Goal: Check status

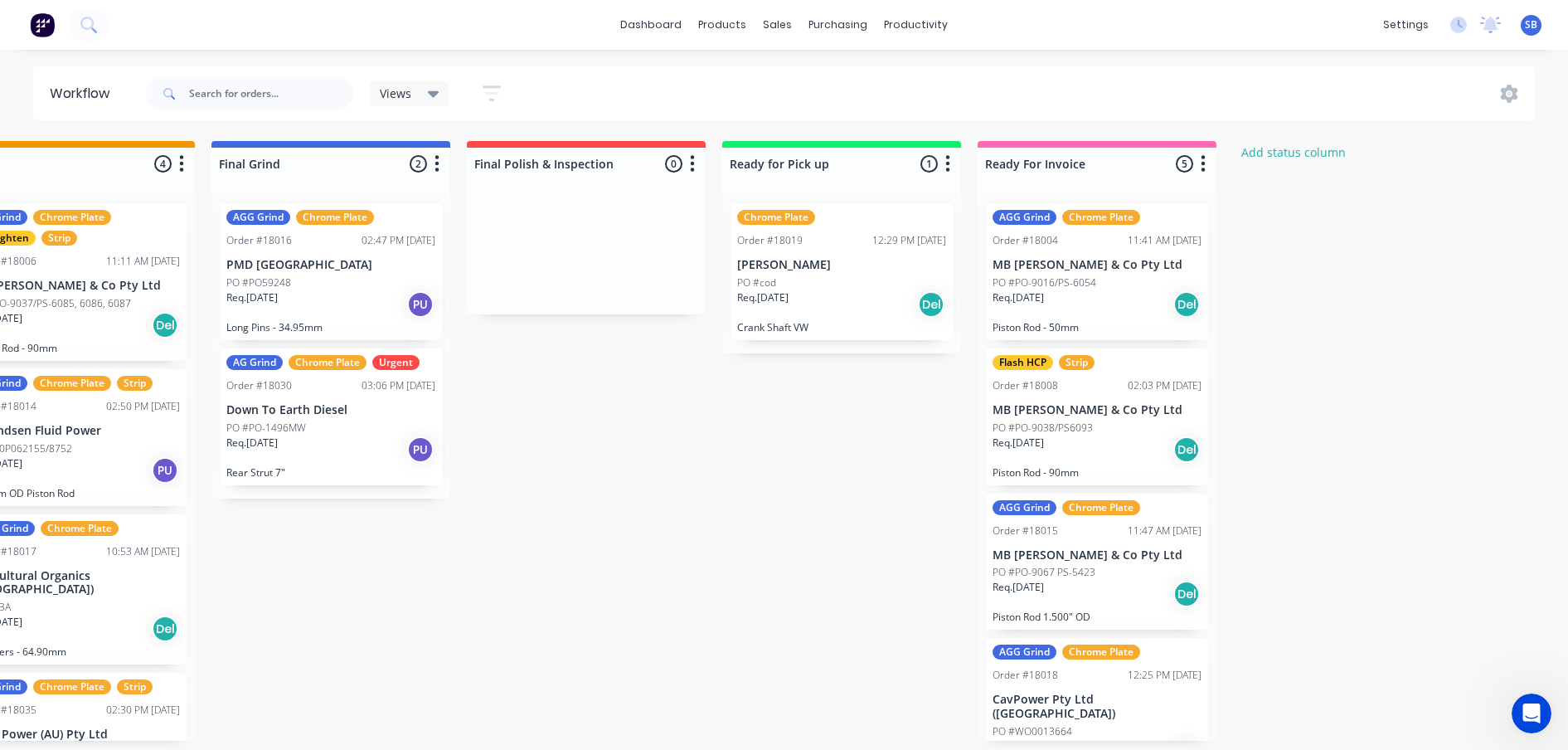
scroll to position [0, 2158]
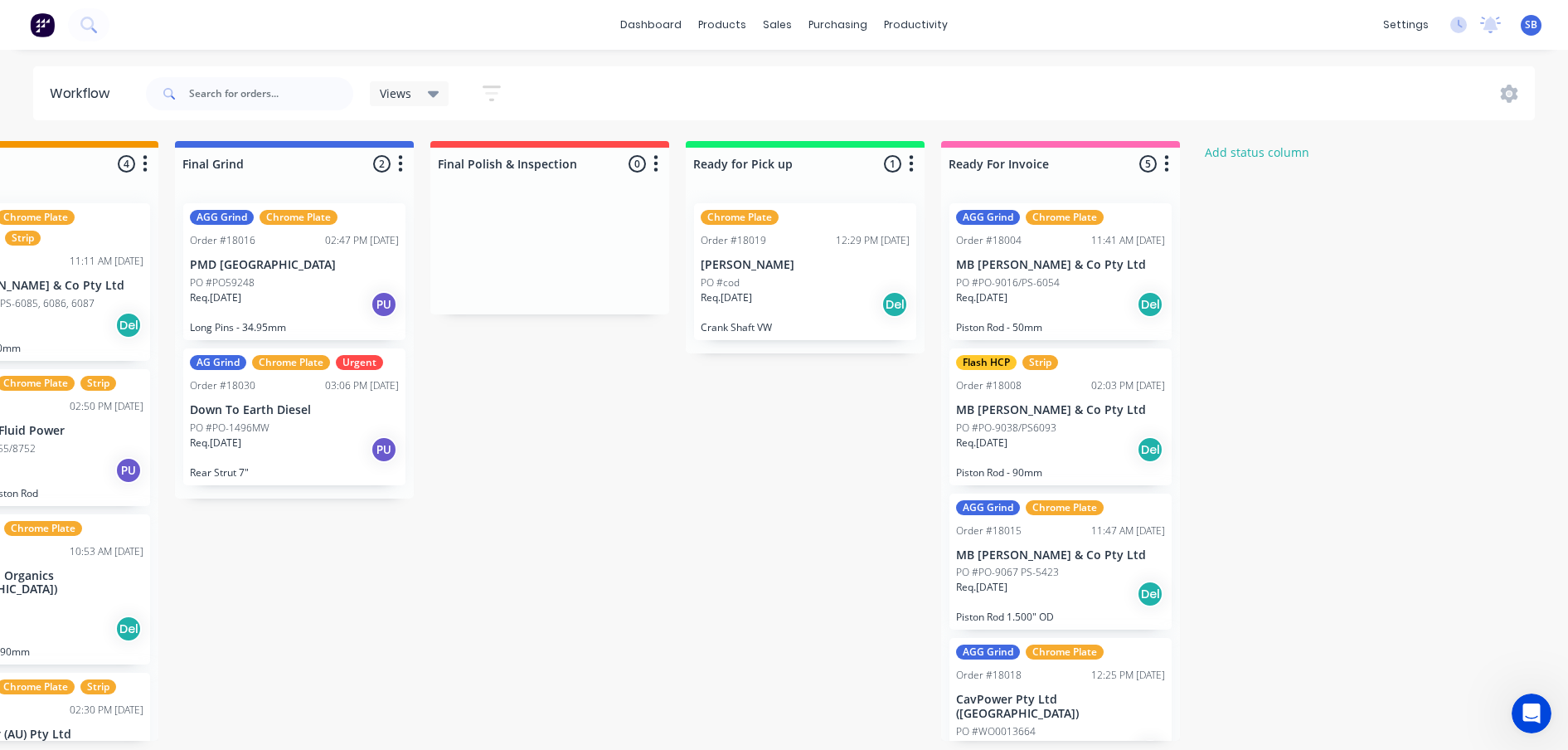
click at [791, 245] on div "Order #18019 12:29 PM [DATE]" at bounding box center [805, 240] width 209 height 14
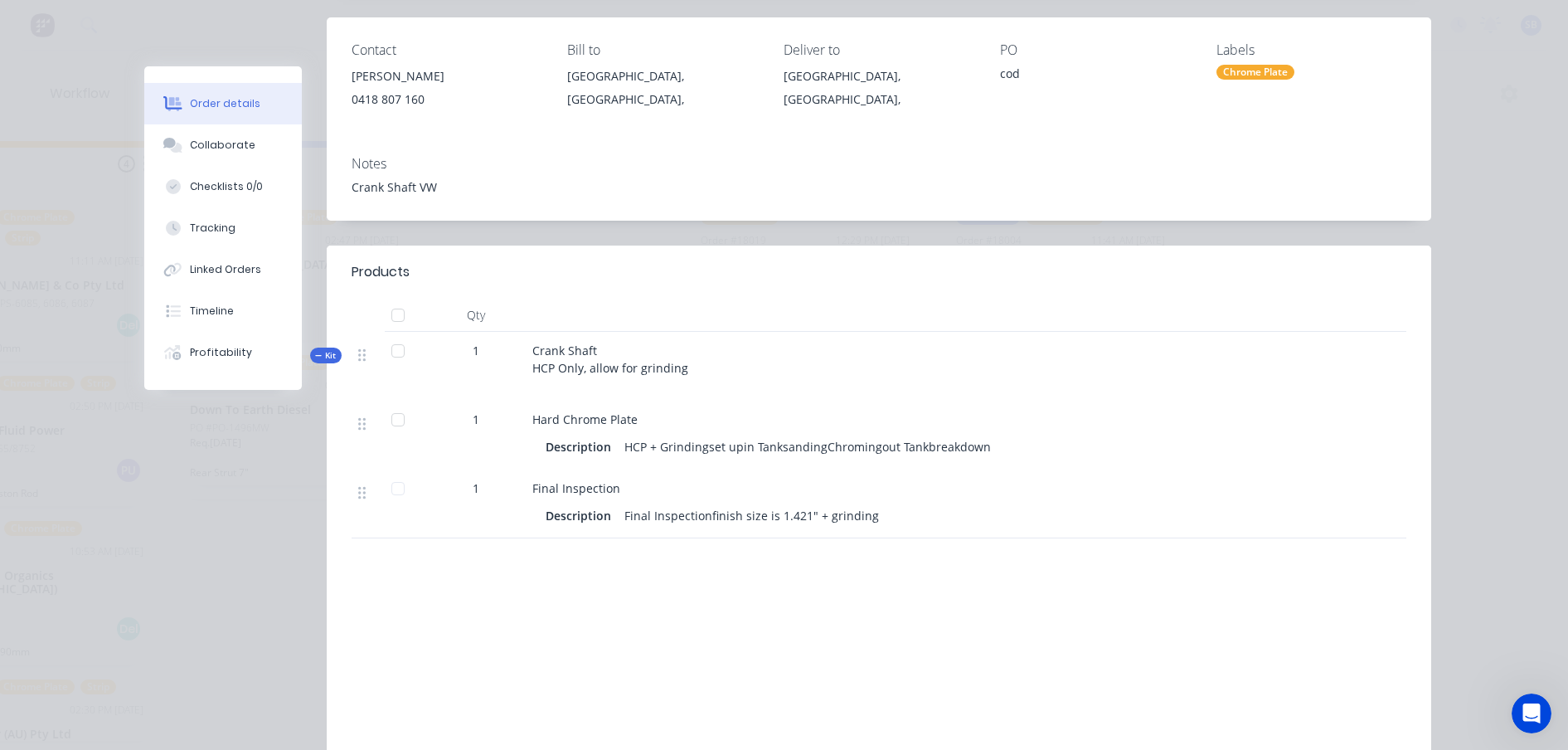
scroll to position [0, 0]
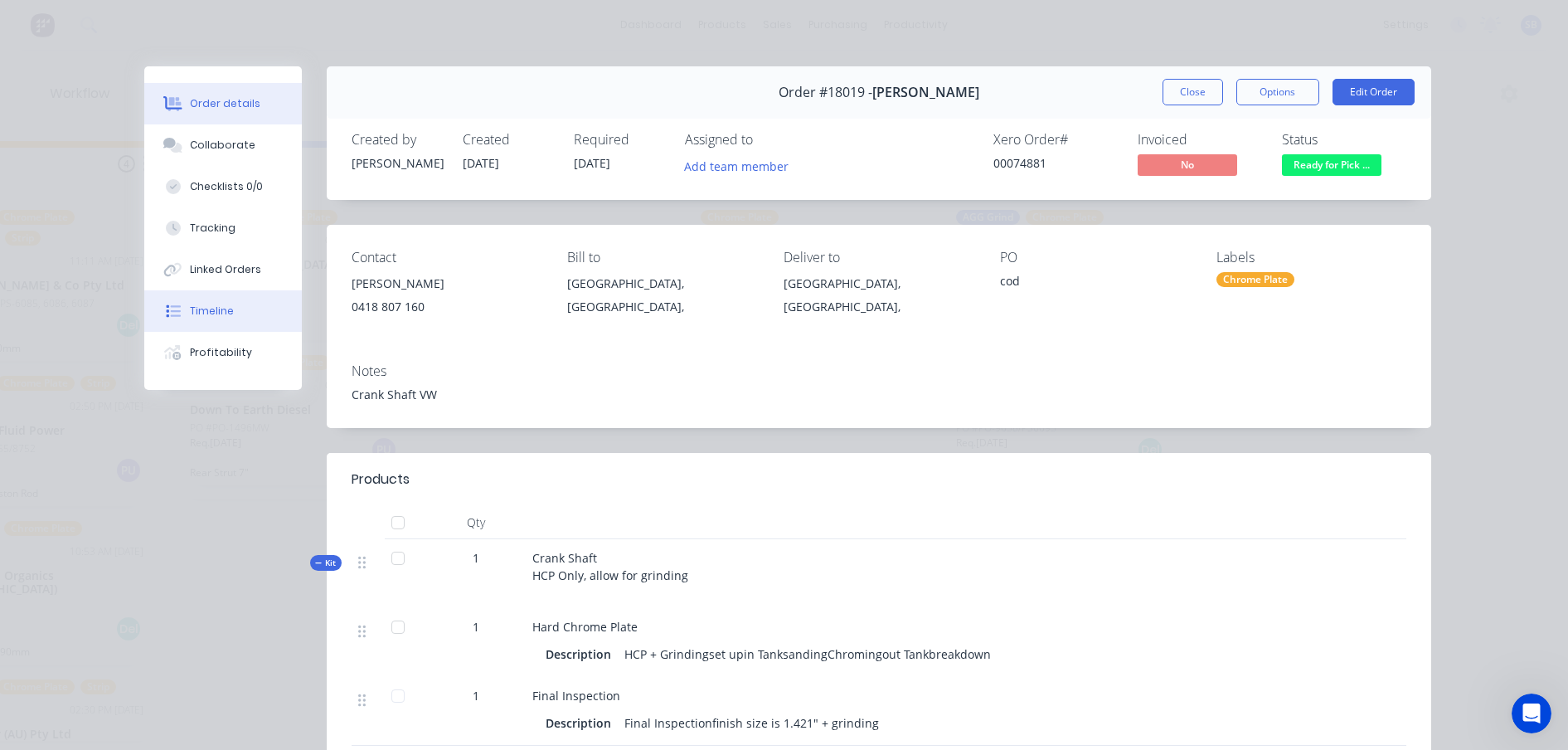
click at [212, 316] on div "Timeline" at bounding box center [212, 311] width 44 height 14
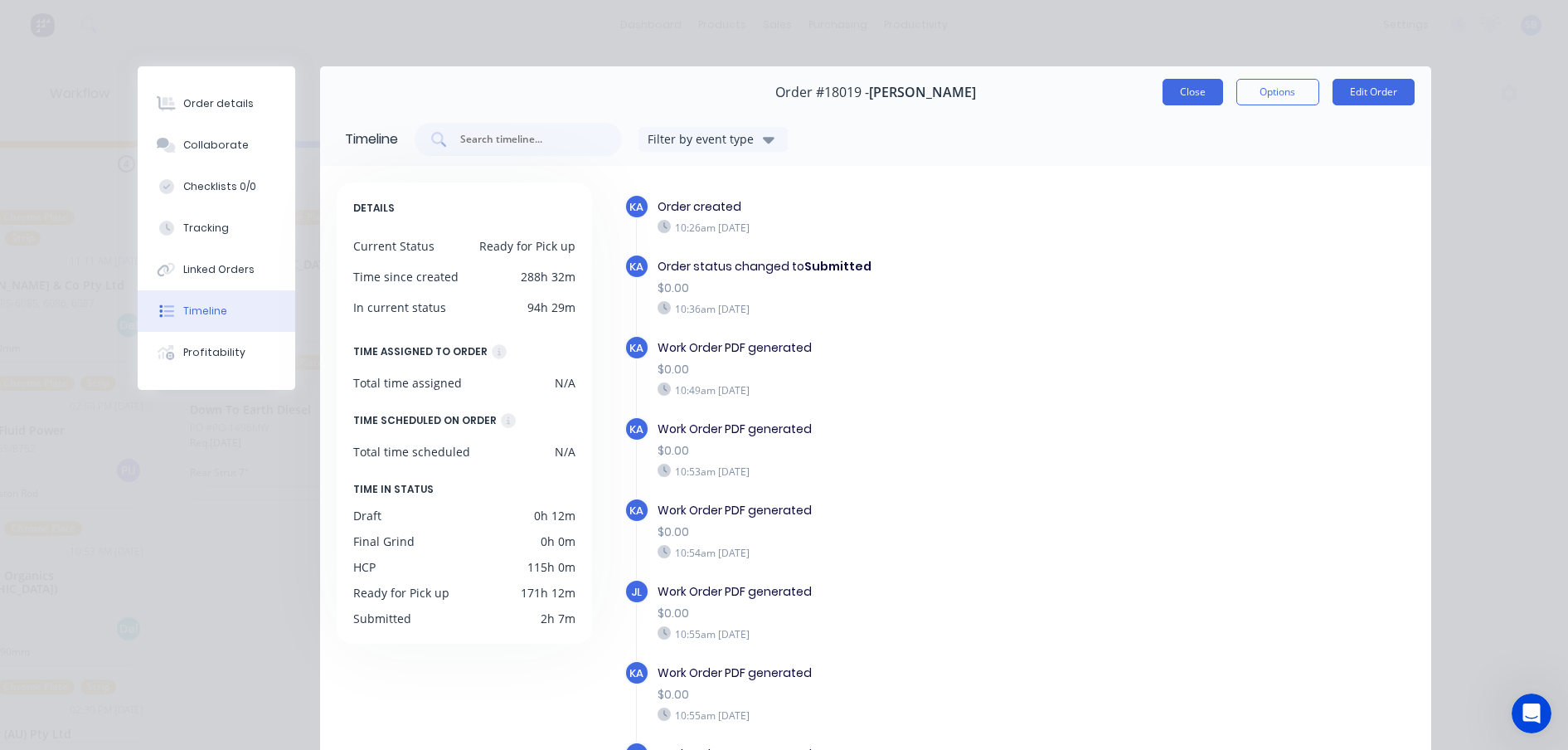
click at [1191, 86] on button "Close" at bounding box center [1192, 91] width 61 height 26
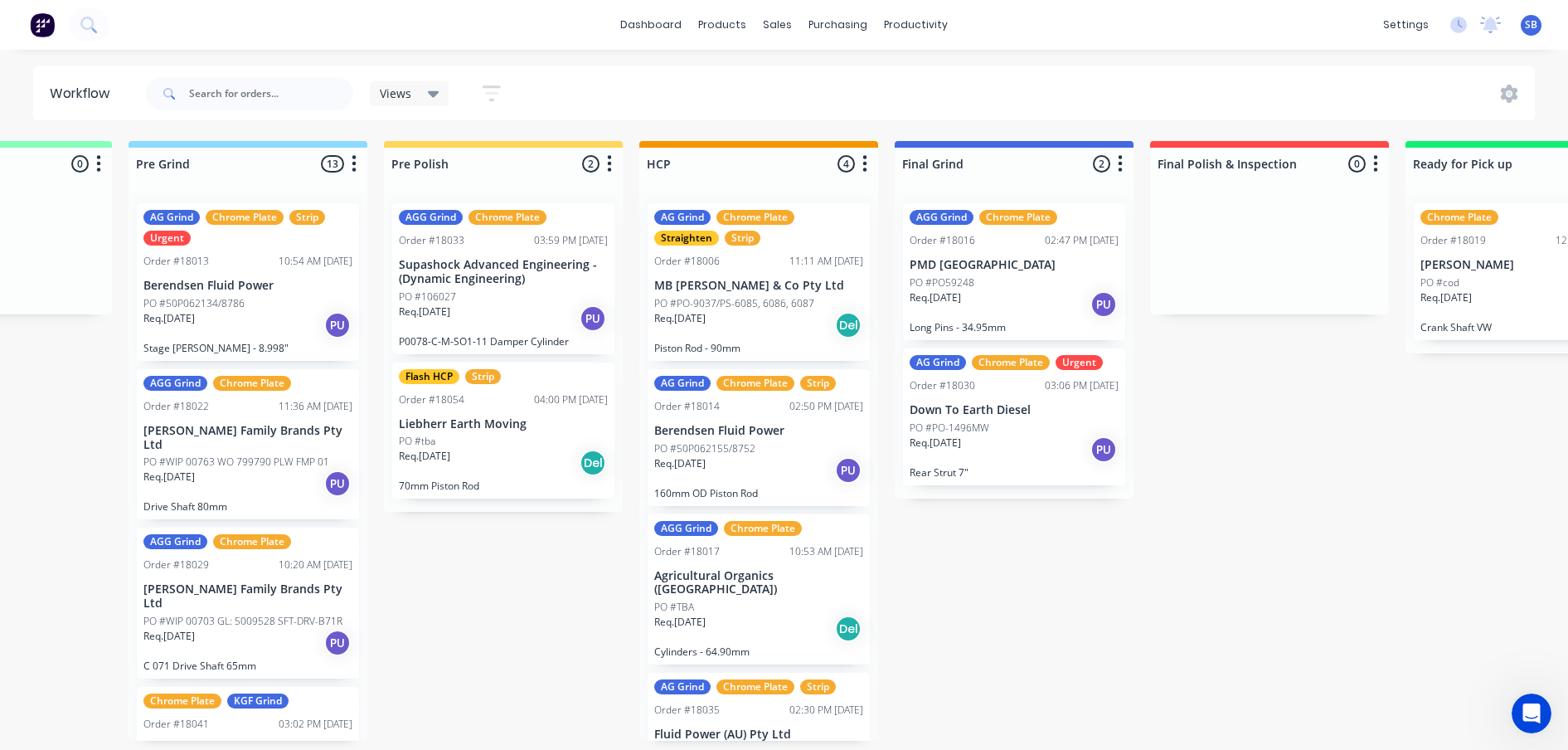
scroll to position [0, 1435]
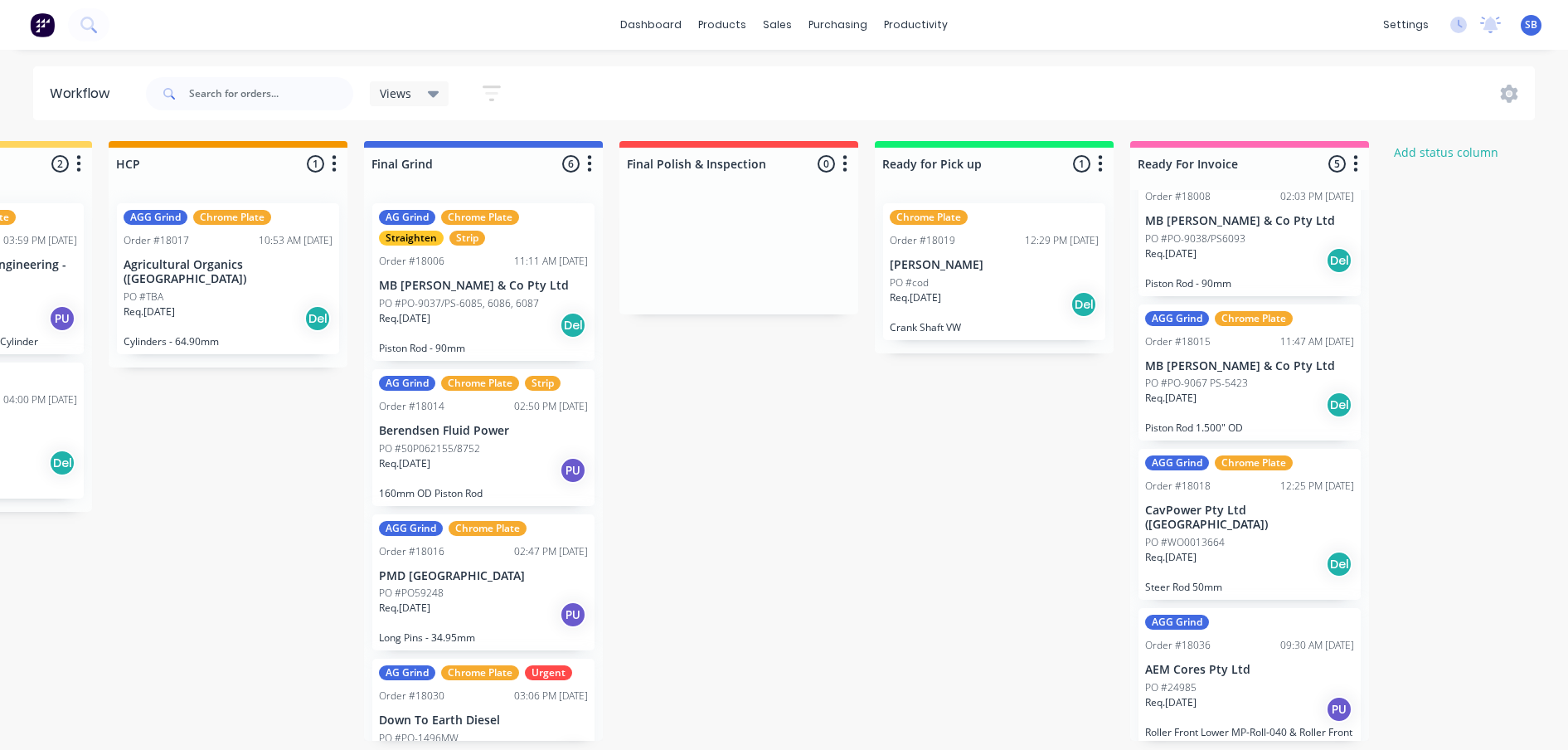
scroll to position [0, 1970]
click at [913, 31] on div "productivity" at bounding box center [915, 24] width 81 height 24
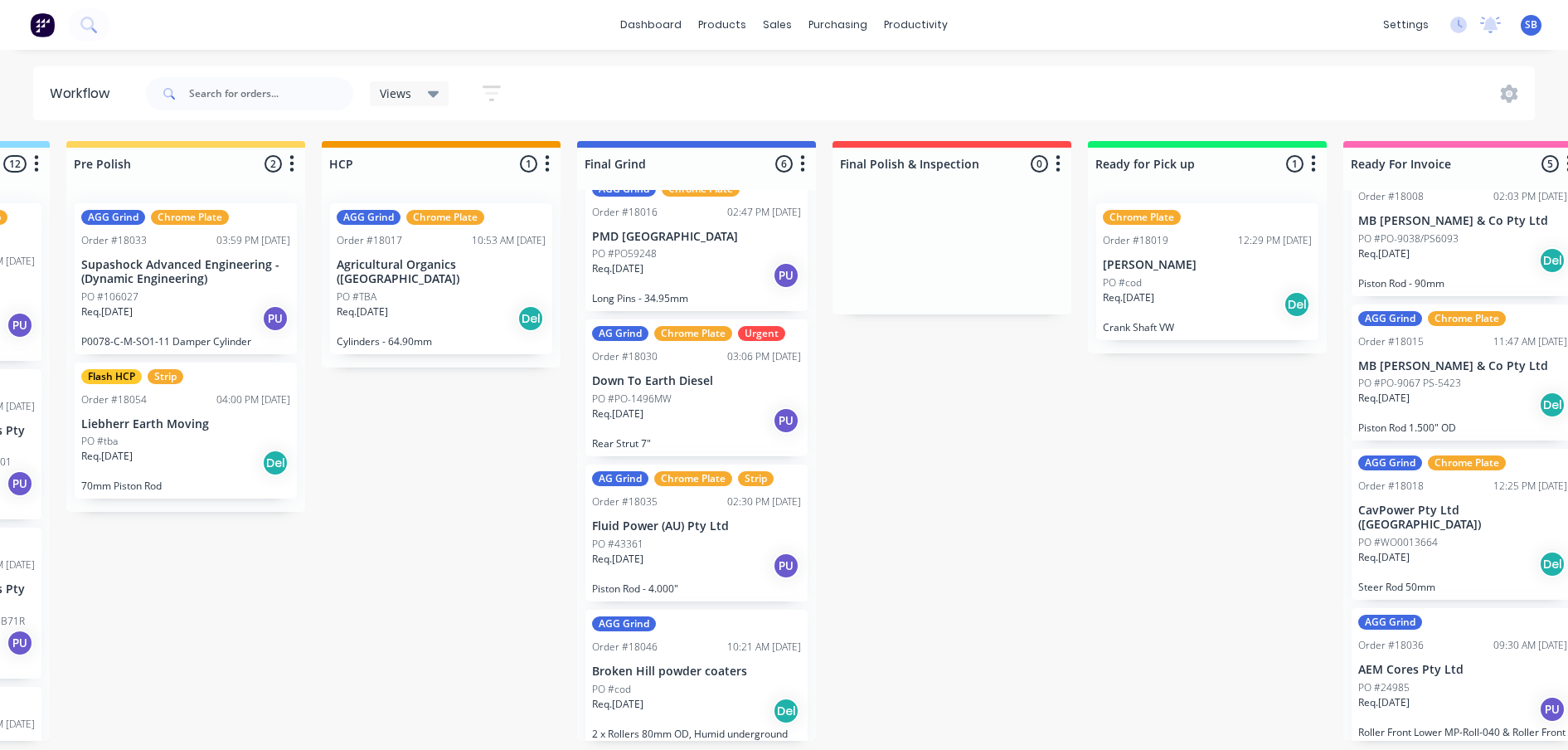
scroll to position [355, 0]
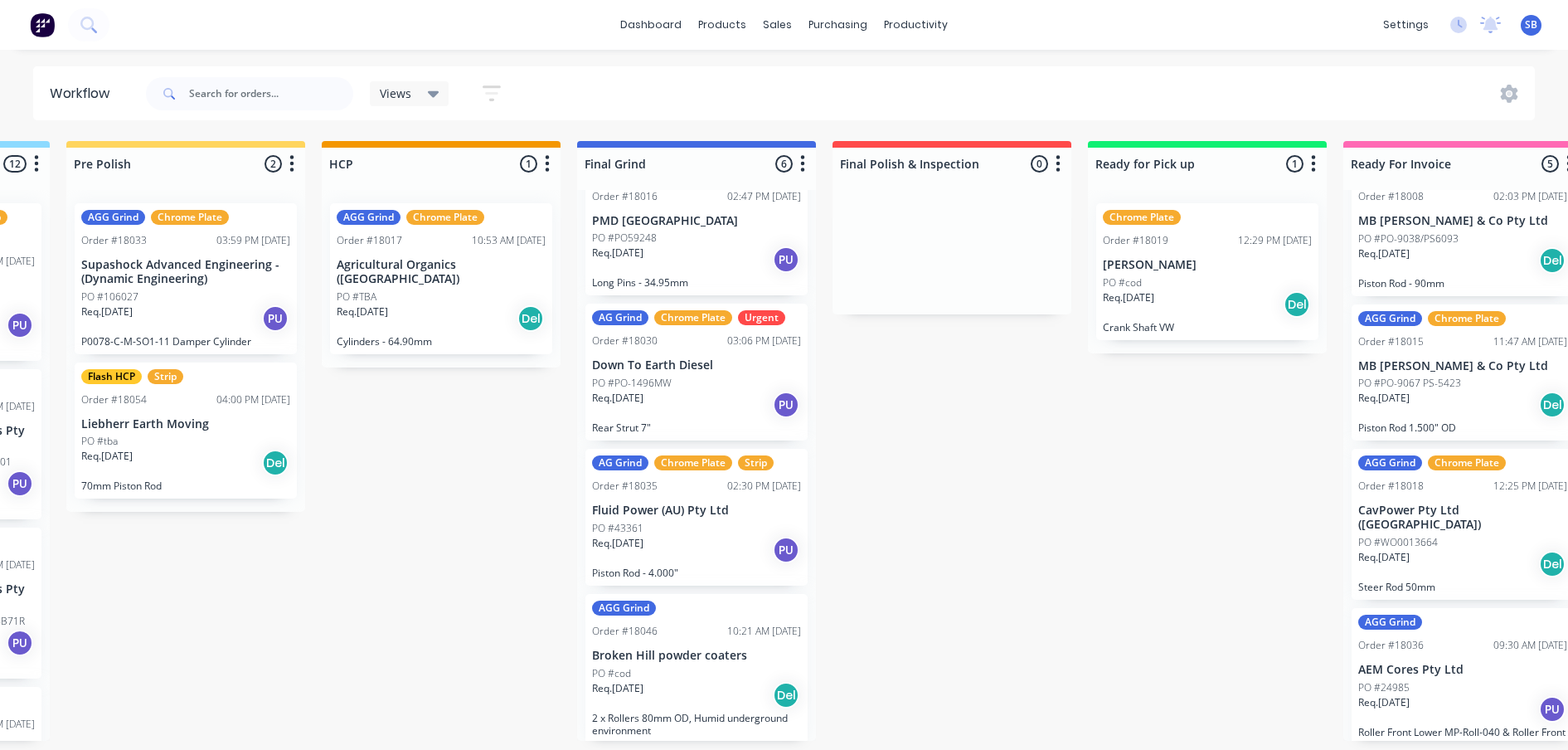
click at [1398, 199] on div "Flash HCP Strip Order #18008 02:03 PM 29/08/25 MB Butterfield & Co Pty Ltd PO #…" at bounding box center [1462, 227] width 222 height 137
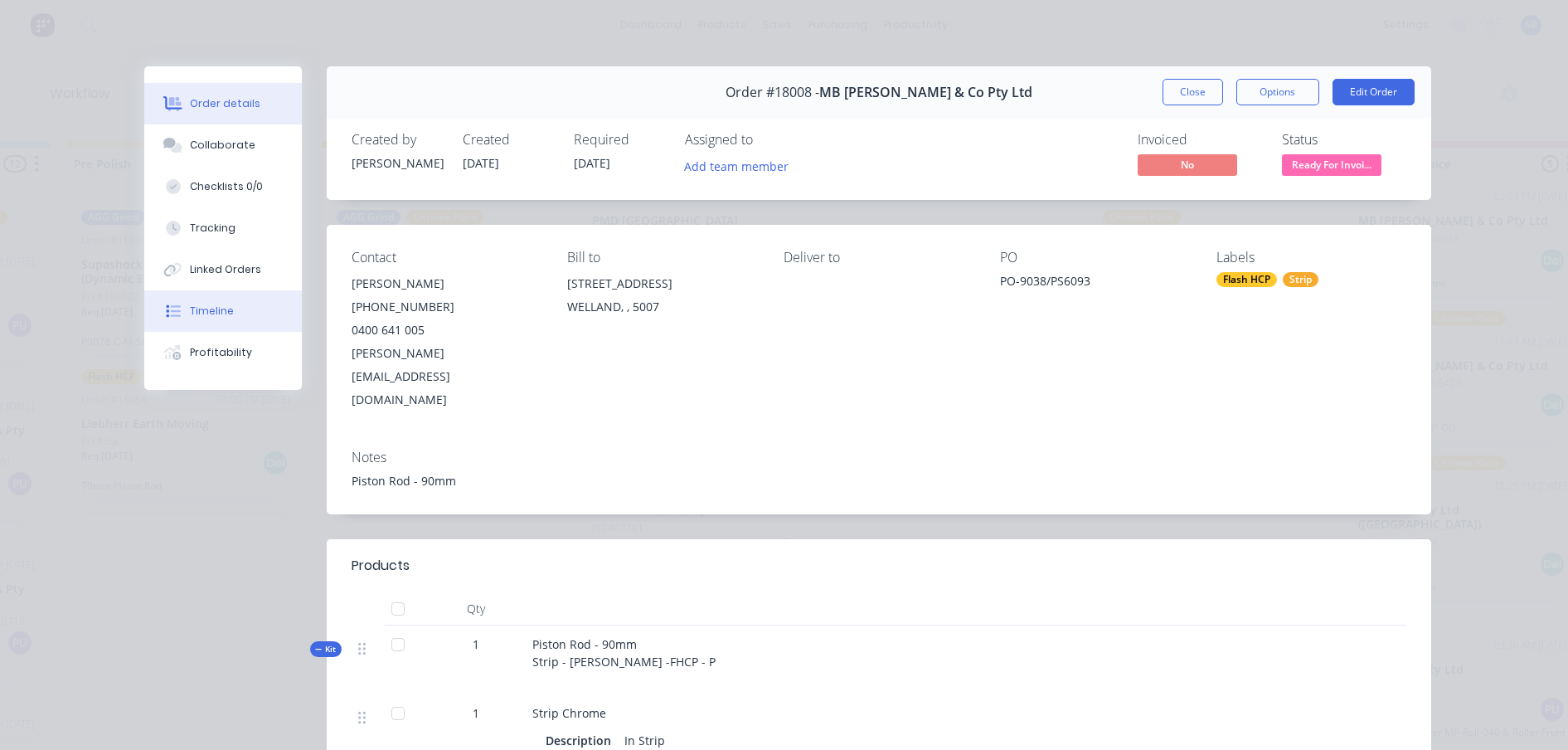
click at [218, 307] on div "Timeline" at bounding box center [212, 311] width 44 height 14
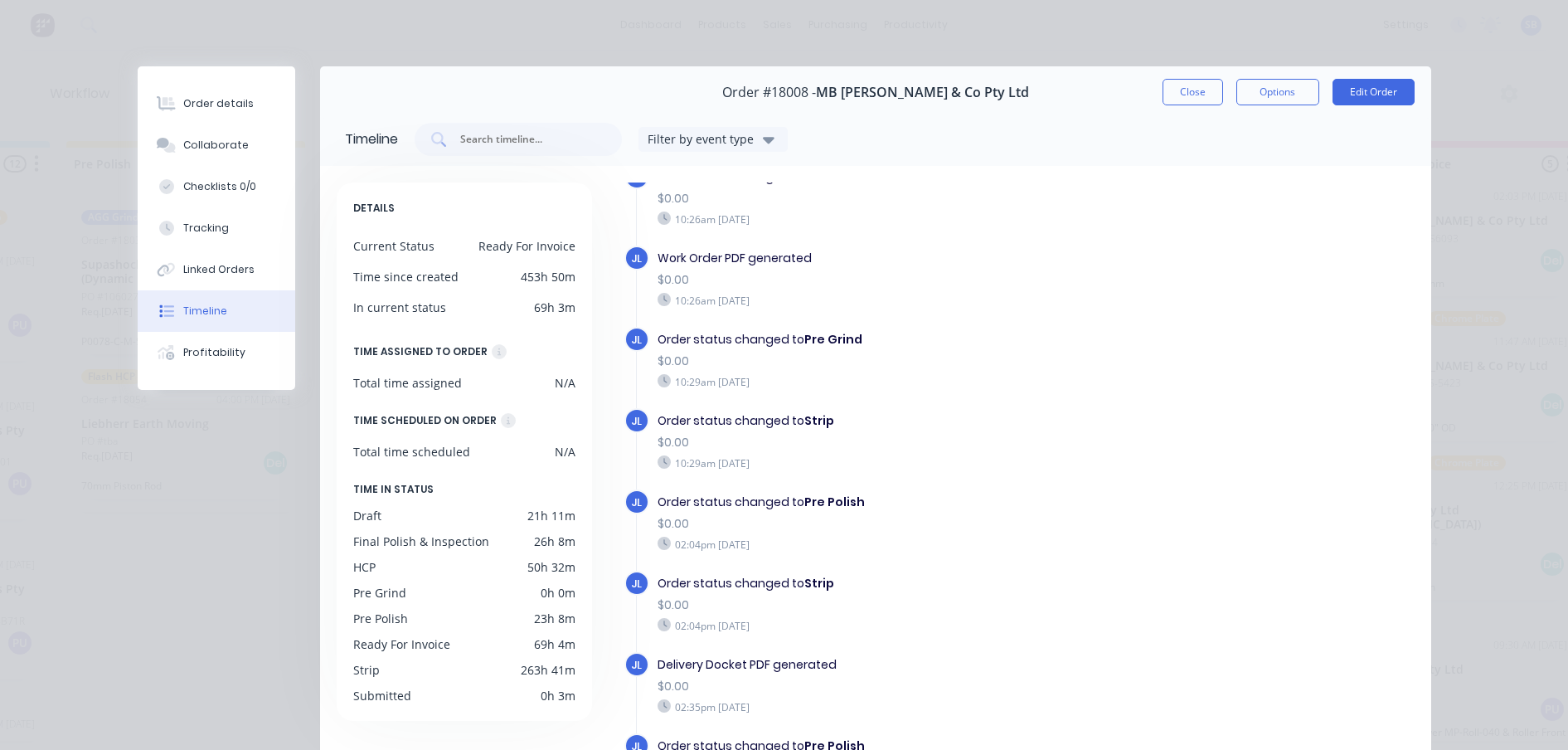
scroll to position [518, 0]
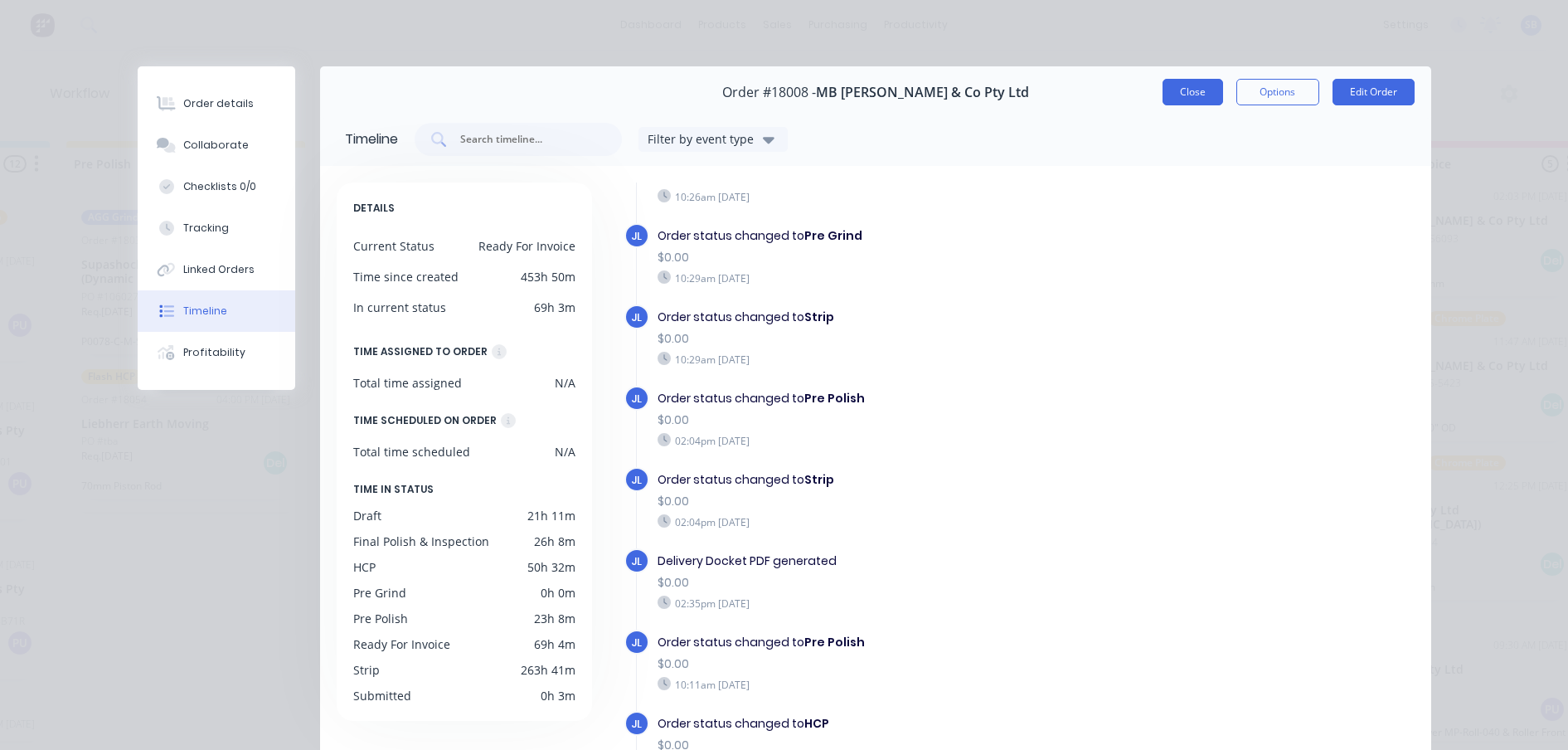
click at [1180, 97] on button "Close" at bounding box center [1192, 91] width 61 height 26
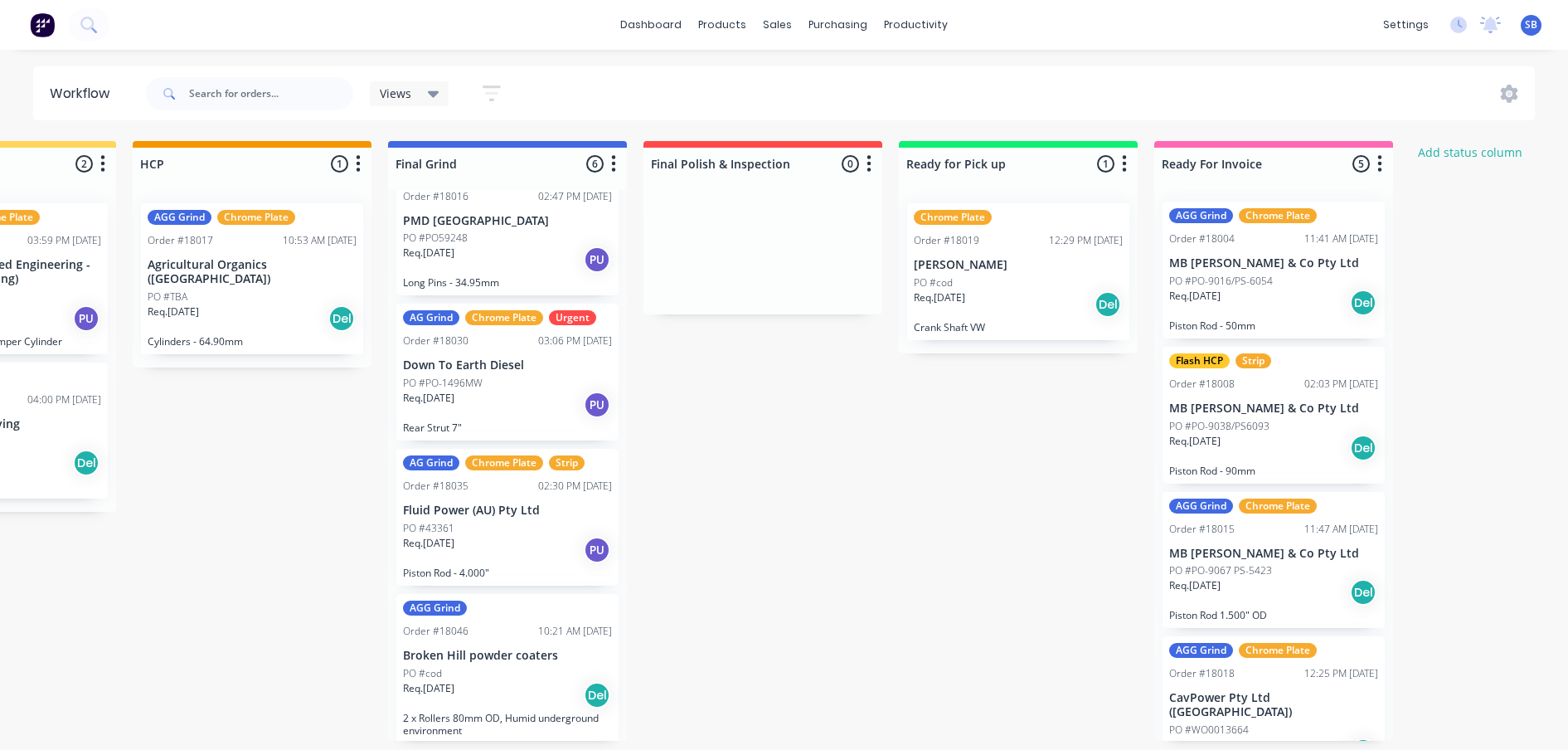
scroll to position [0, 0]
click at [1245, 420] on p "PO #PO-9038/PS6093" at bounding box center [1219, 428] width 100 height 14
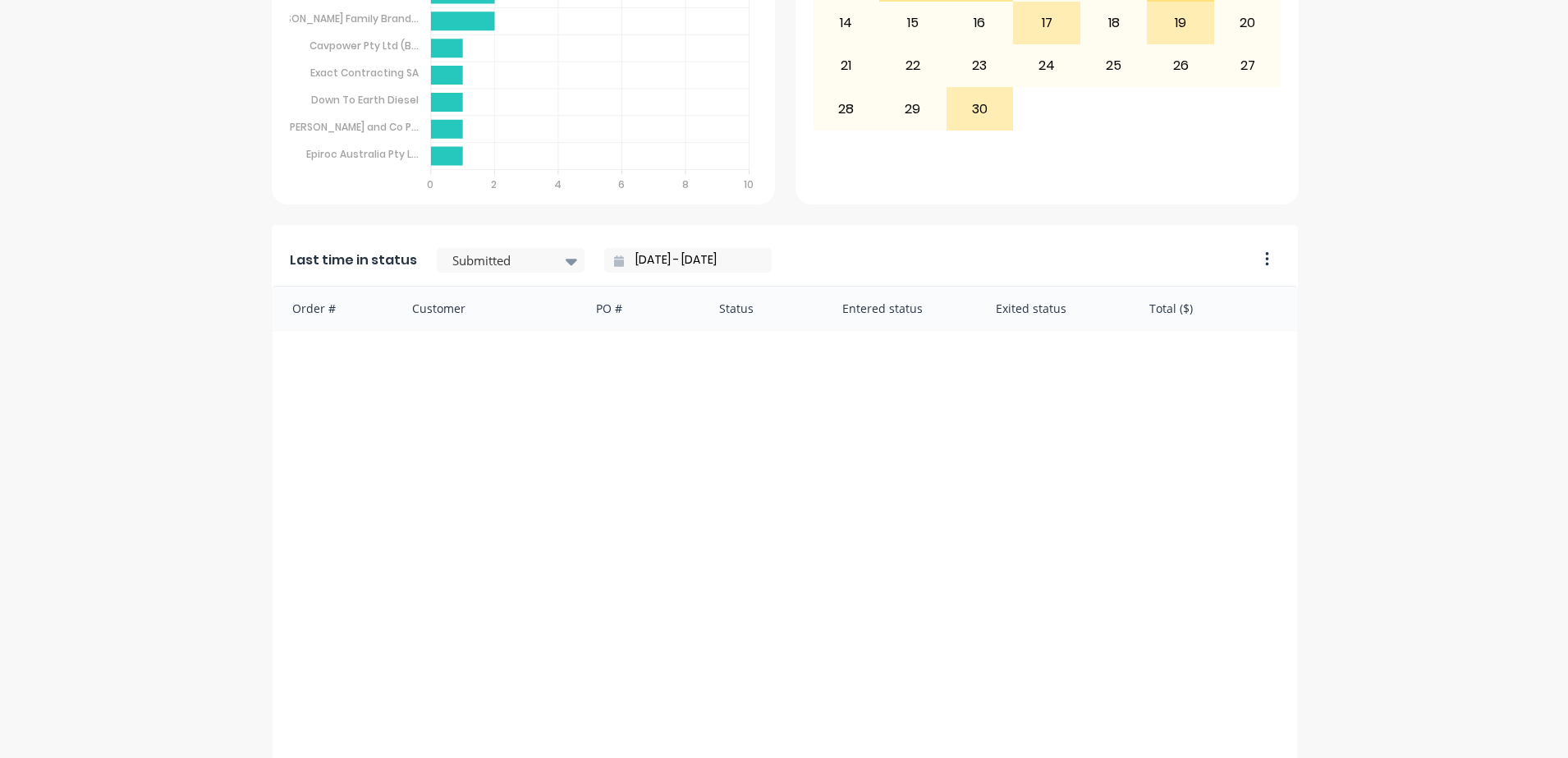
scroll to position [815, 0]
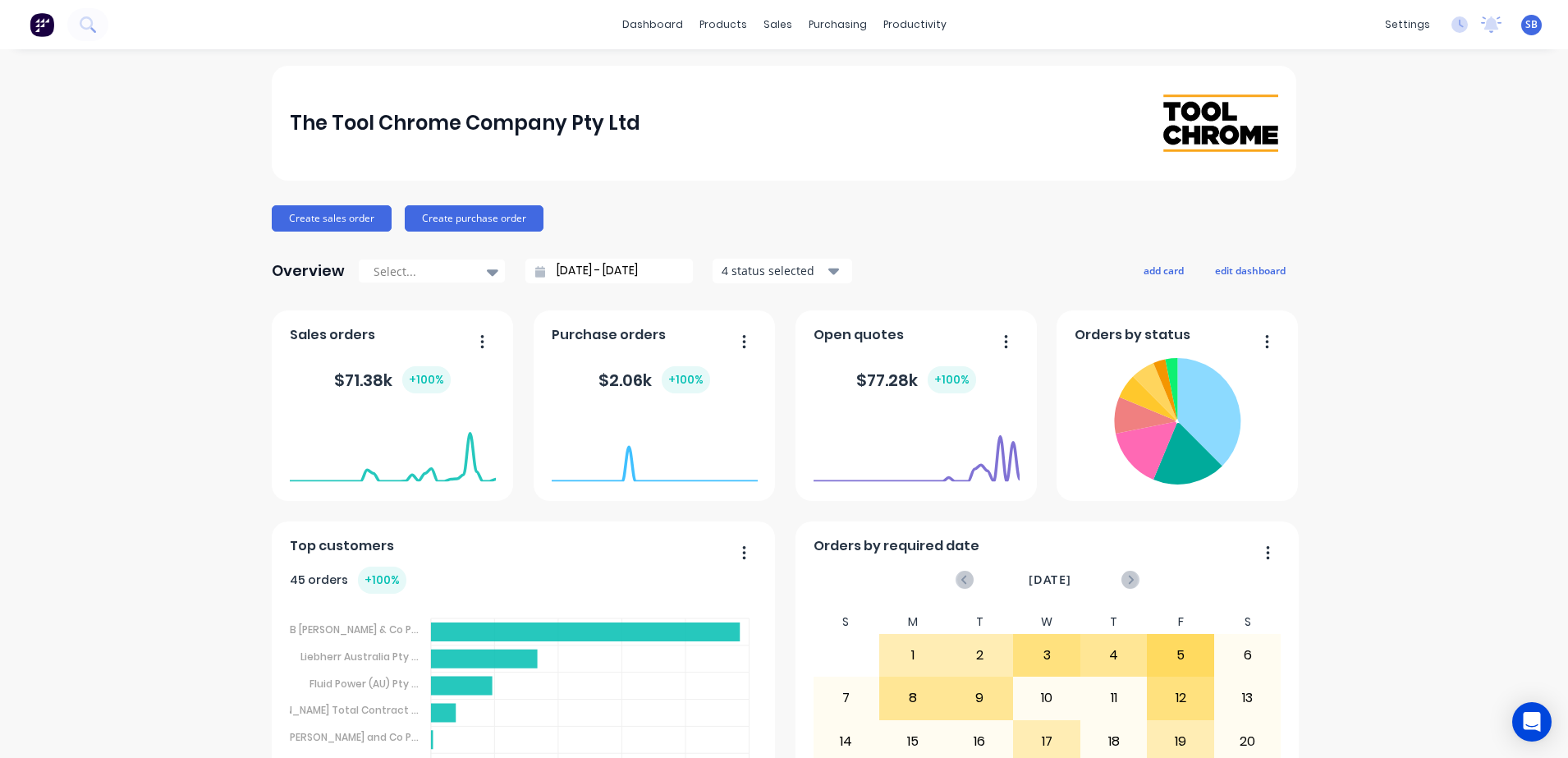
scroll to position [815, 0]
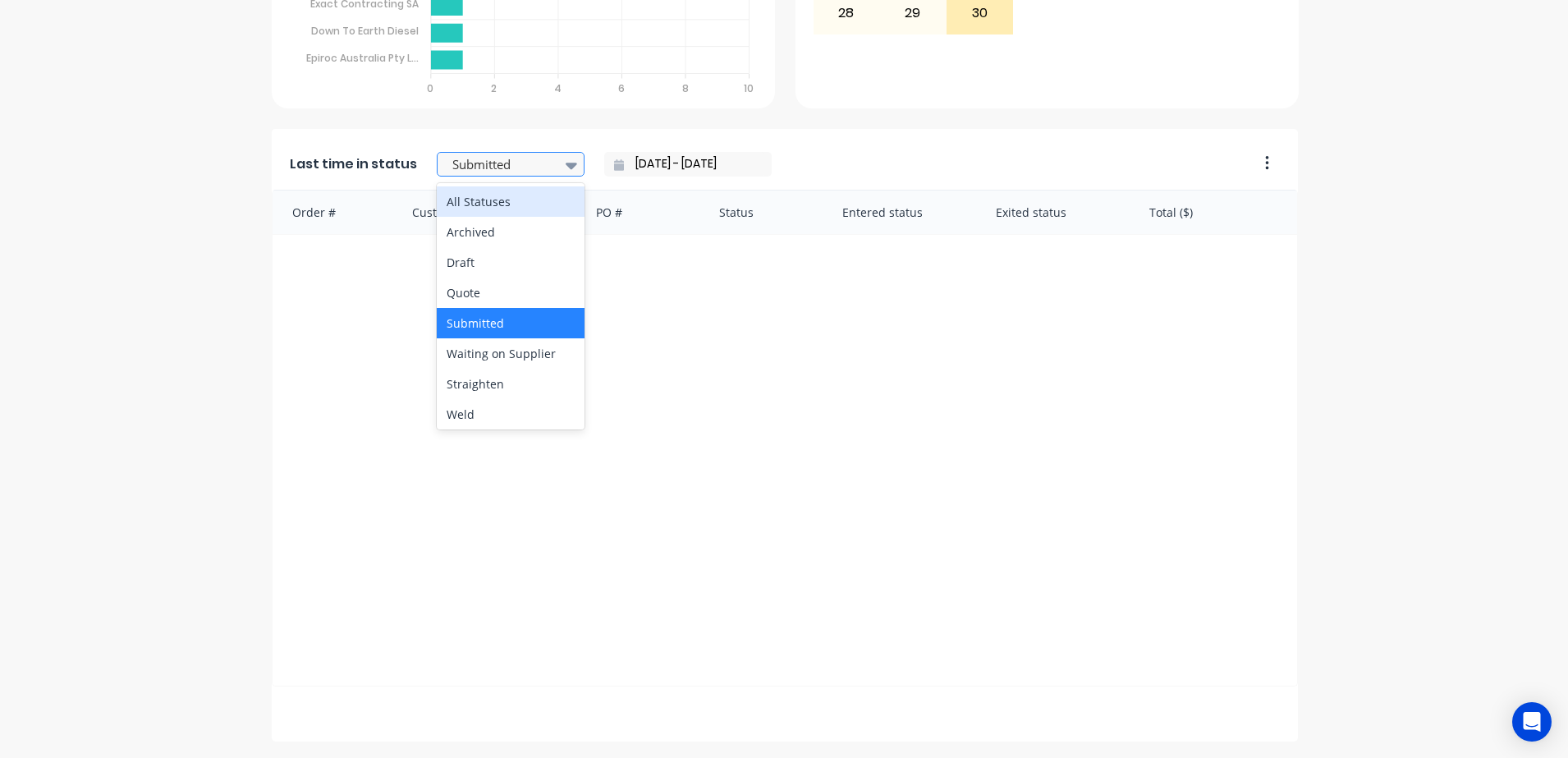
click at [559, 170] on div at bounding box center [571, 164] width 24 height 28
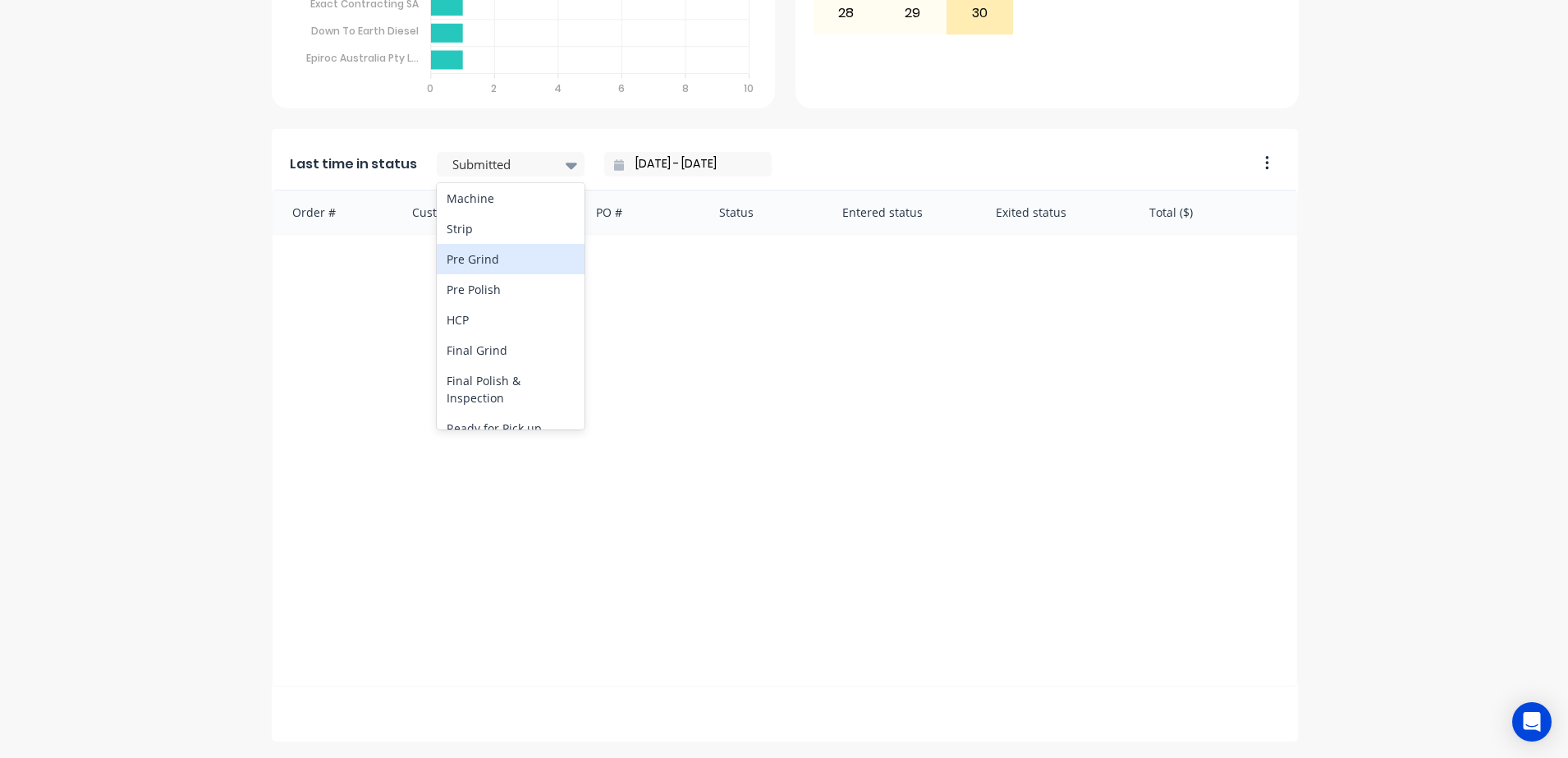
click at [459, 261] on div "Pre Grind" at bounding box center [510, 259] width 148 height 30
click at [637, 161] on input "01/09/25 - 01/09/25" at bounding box center [694, 163] width 141 height 24
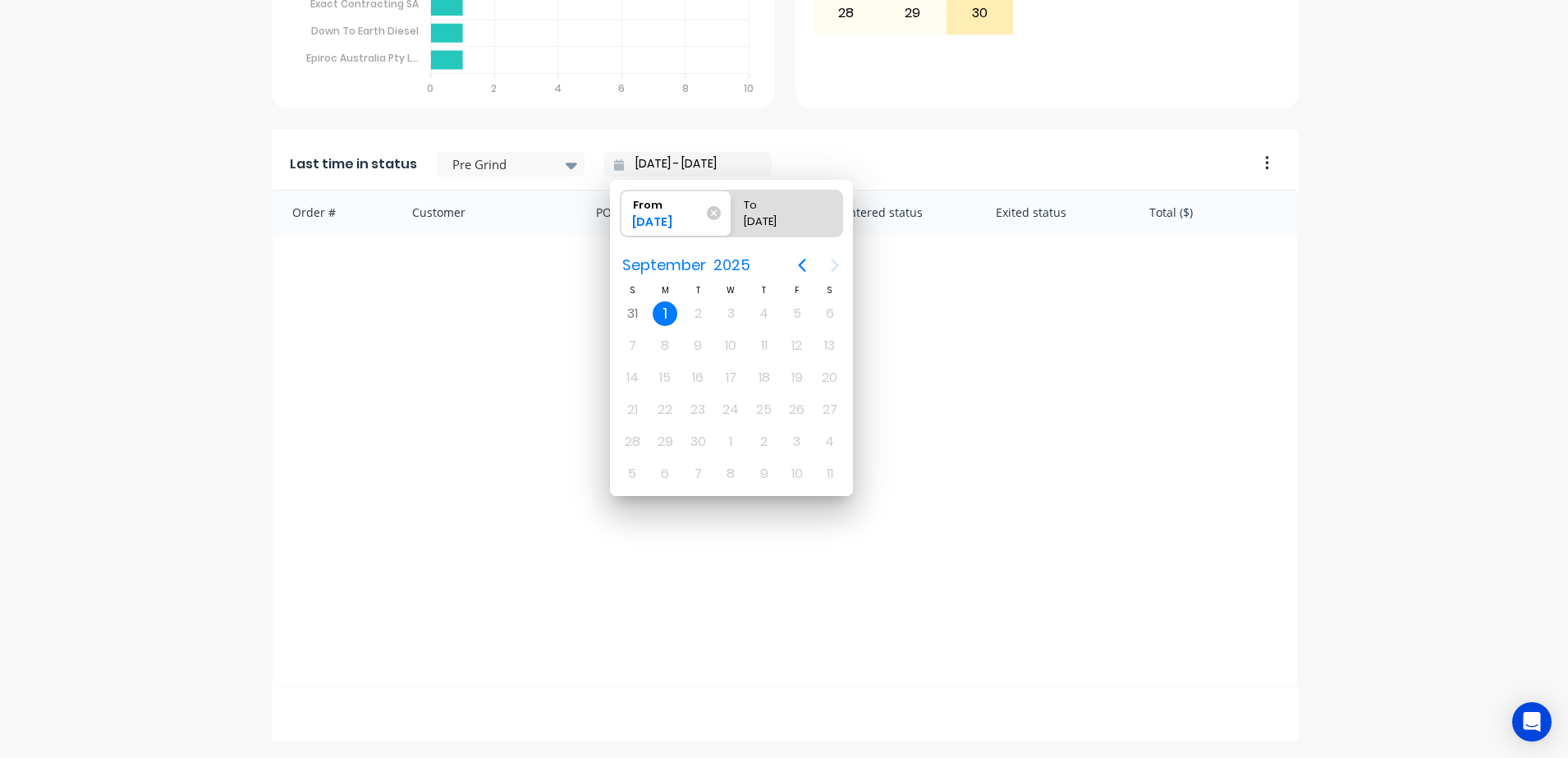
click at [645, 166] on input "01/09/25 - 01/09/25" at bounding box center [694, 163] width 141 height 24
click at [973, 278] on div "Order # Customer PO # Status Entered status Exited status Total ($)" at bounding box center [784, 439] width 1027 height 497
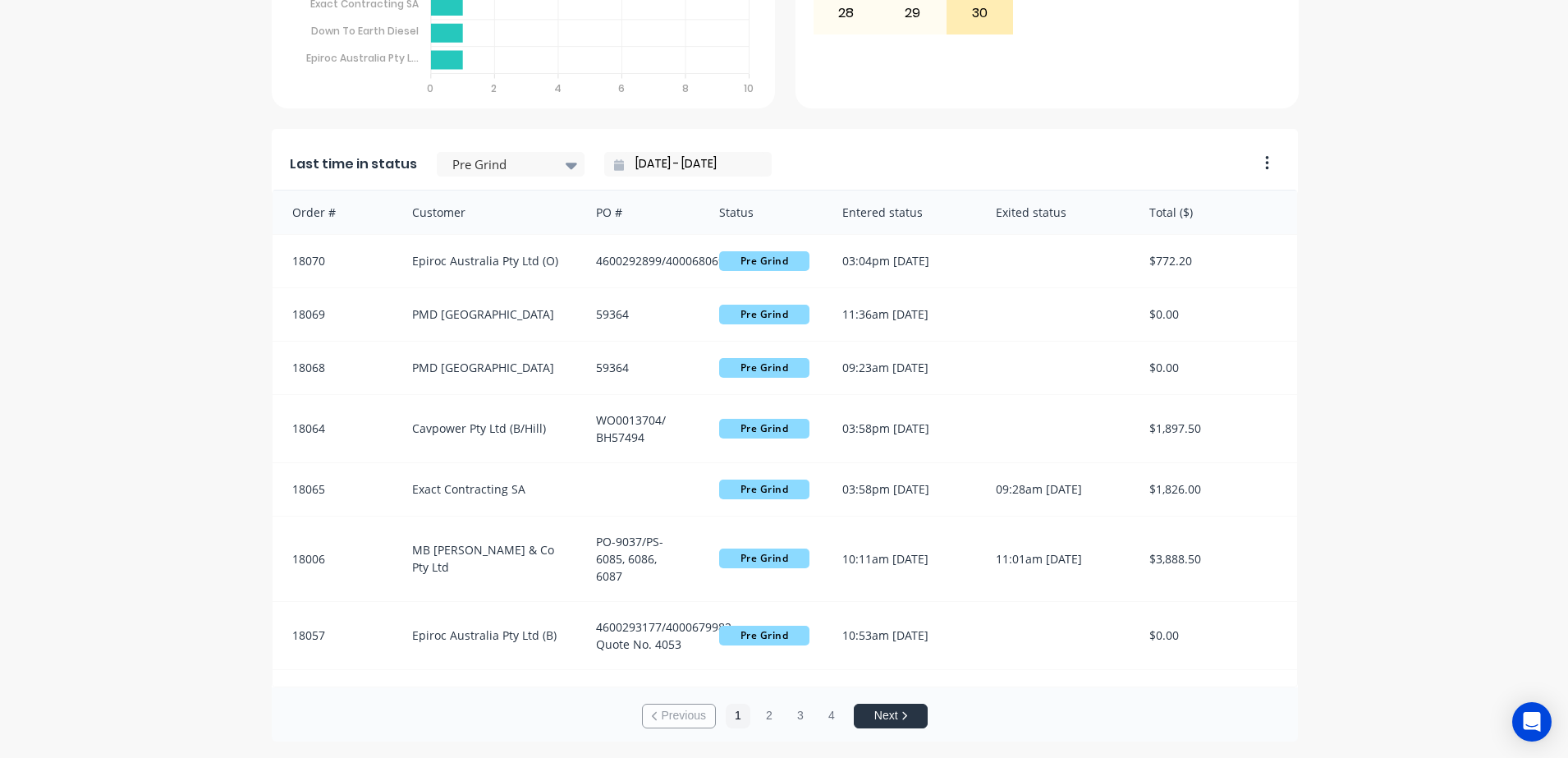
click at [631, 158] on input "15/08/25 - 01/09/25" at bounding box center [694, 163] width 141 height 24
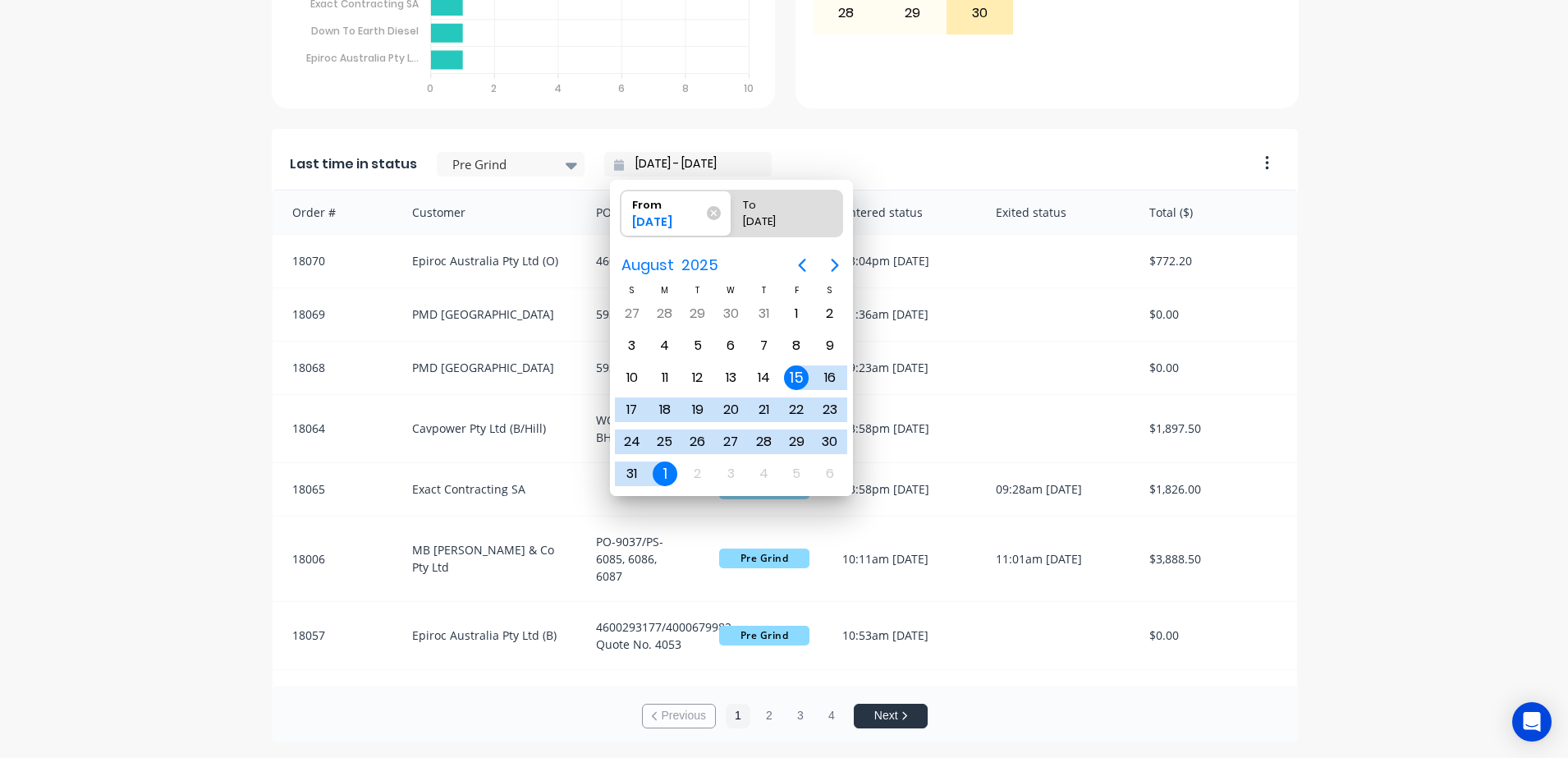
type input "21/08/25 - 01/09/25"
click at [1031, 154] on div "Last time in status Pre Grind 21/08/25 - 01/09/25" at bounding box center [759, 160] width 975 height 61
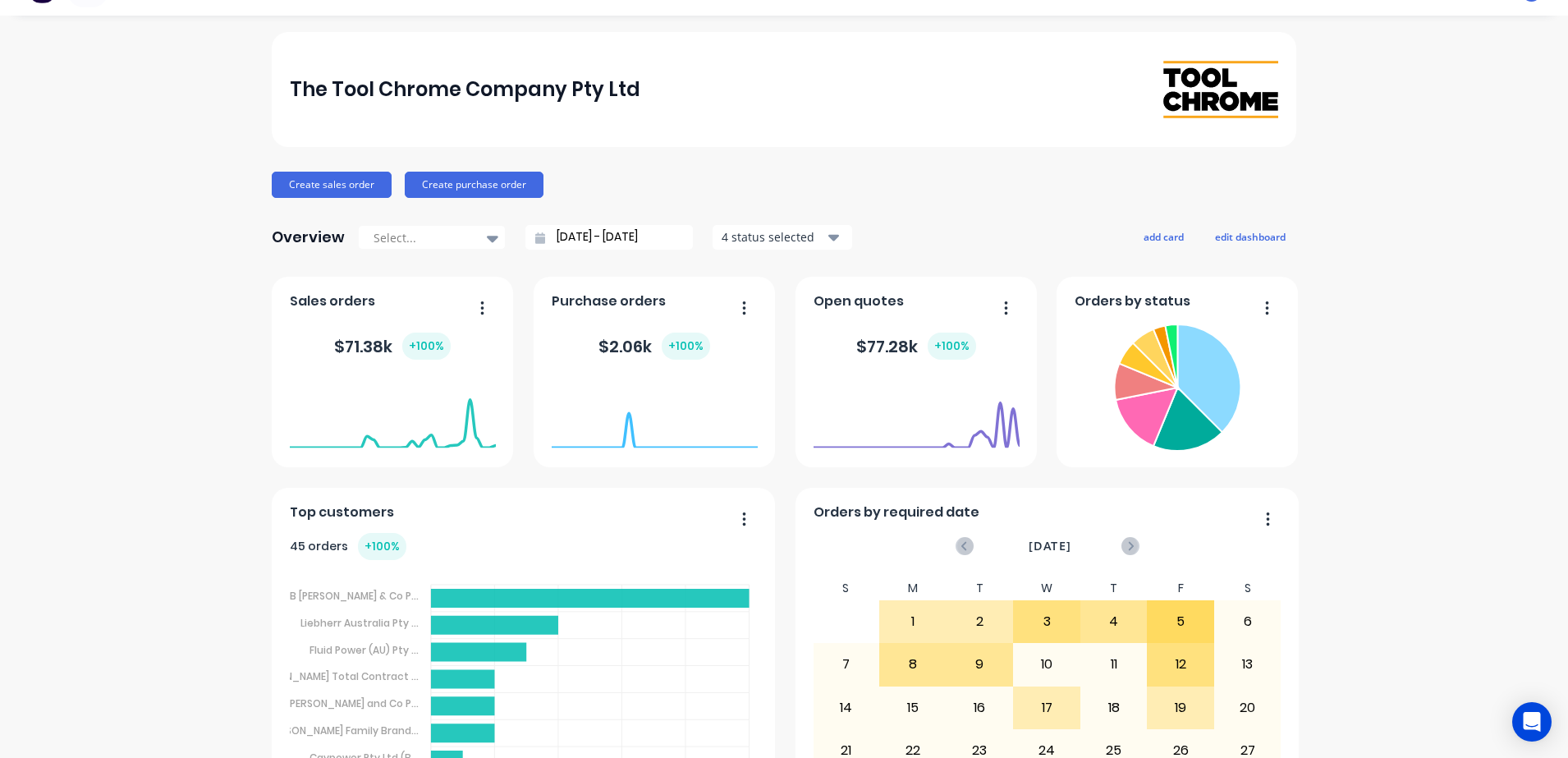
scroll to position [0, 0]
